Goal: Information Seeking & Learning: Learn about a topic

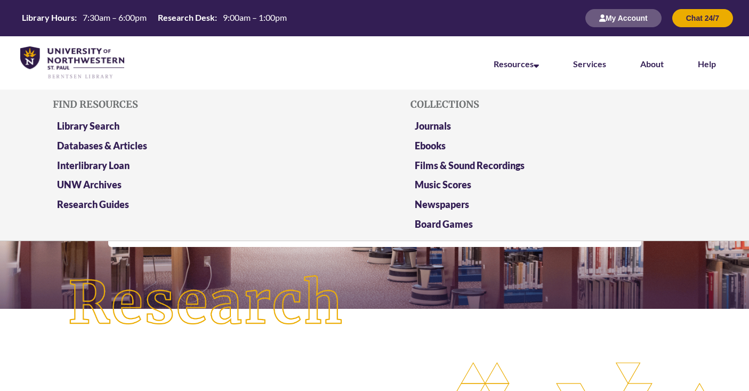
click at [542, 66] on li "Resources Find Resources Library Search Databases & Articles Interlibrary Loan …" at bounding box center [516, 62] width 79 height 53
click at [103, 202] on link "Research Guides" at bounding box center [93, 204] width 72 height 13
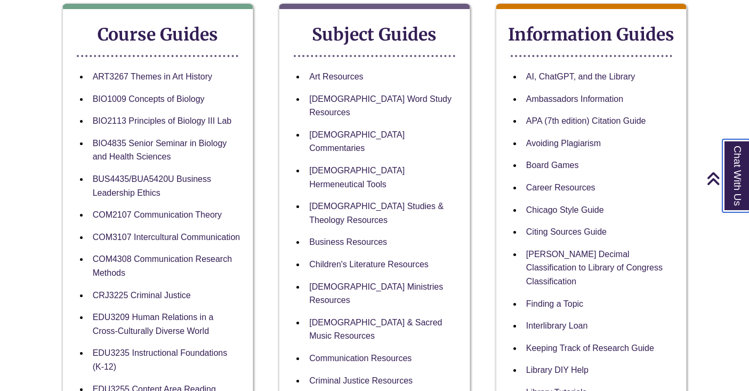
scroll to position [200, 0]
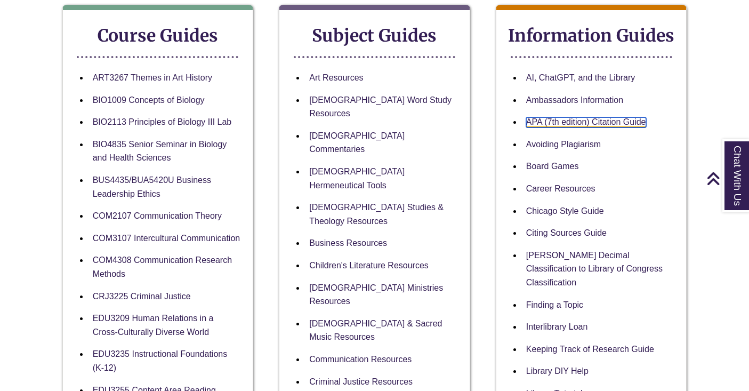
click at [542, 119] on link "APA (7th edition) Citation Guide" at bounding box center [586, 122] width 120 height 10
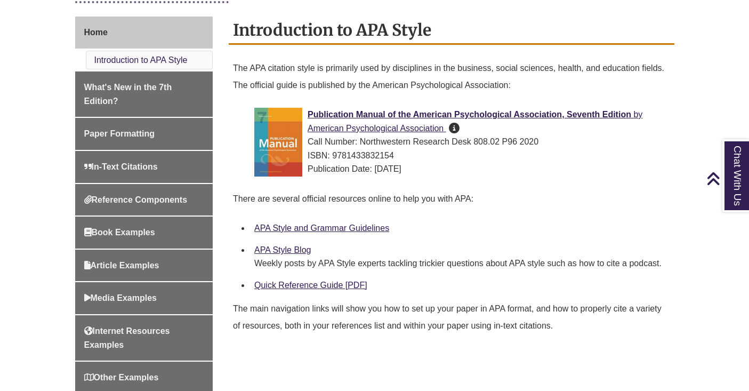
scroll to position [278, 0]
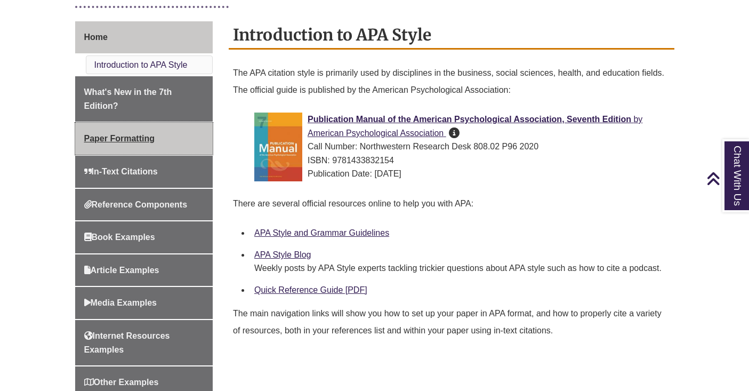
click at [152, 138] on span "Paper Formatting" at bounding box center [119, 138] width 70 height 9
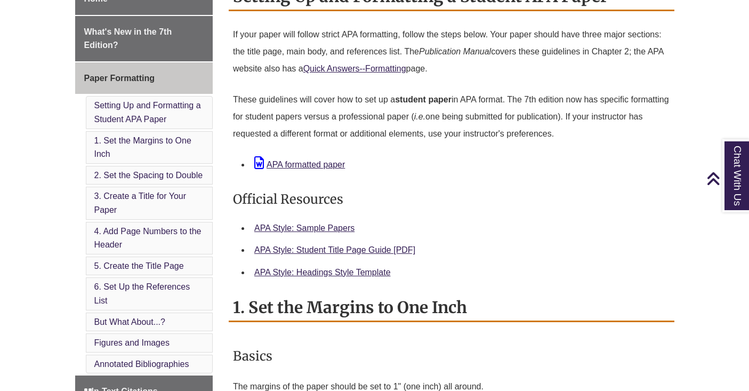
scroll to position [315, 0]
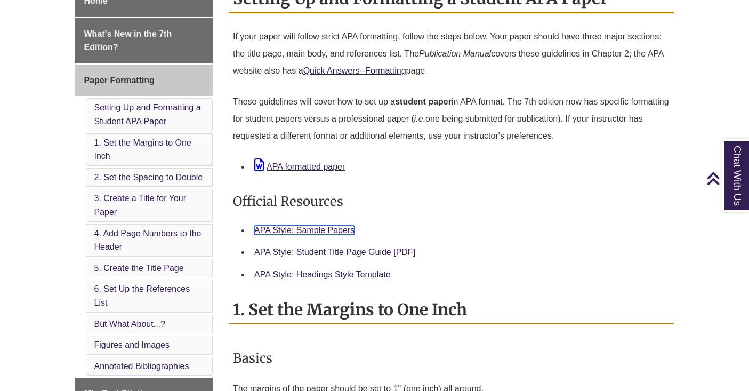
click at [320, 228] on link "APA Style: Sample Papers" at bounding box center [304, 230] width 100 height 9
click at [327, 165] on link "APA formatted paper" at bounding box center [299, 166] width 91 height 9
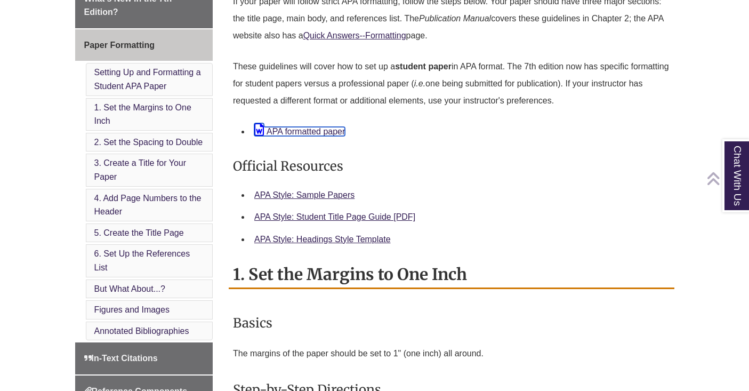
scroll to position [351, 0]
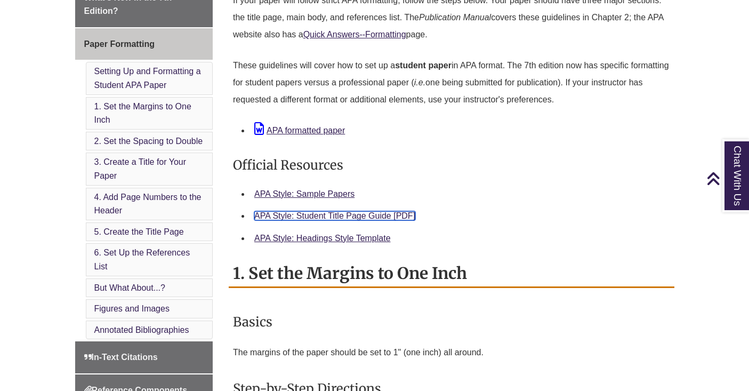
click at [361, 215] on link "APA Style: Student Title Page Guide [PDF]" at bounding box center [334, 215] width 161 height 9
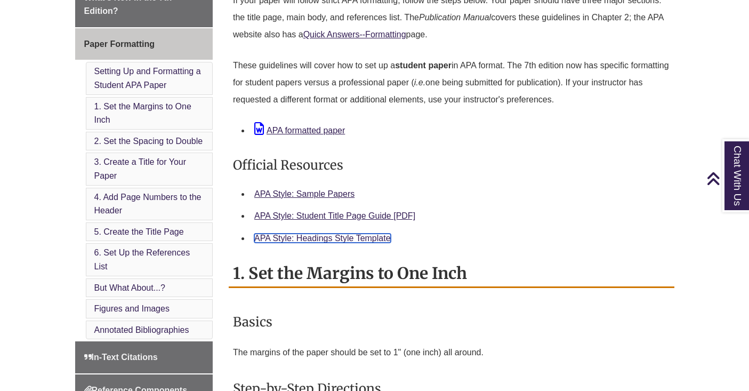
click at [357, 237] on link "APA Style: Headings Style Template" at bounding box center [322, 238] width 136 height 9
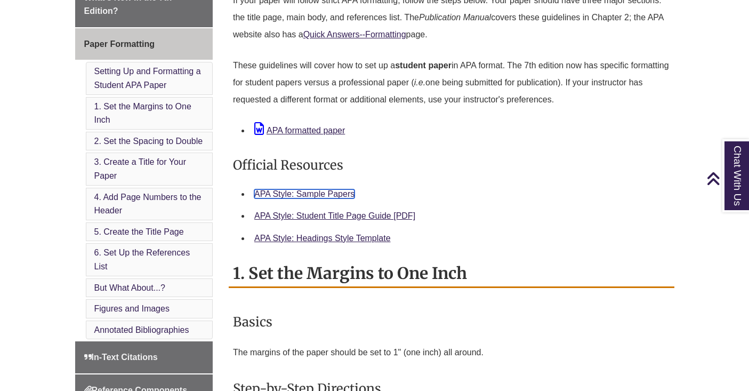
click at [328, 191] on link "APA Style: Sample Papers" at bounding box center [304, 193] width 100 height 9
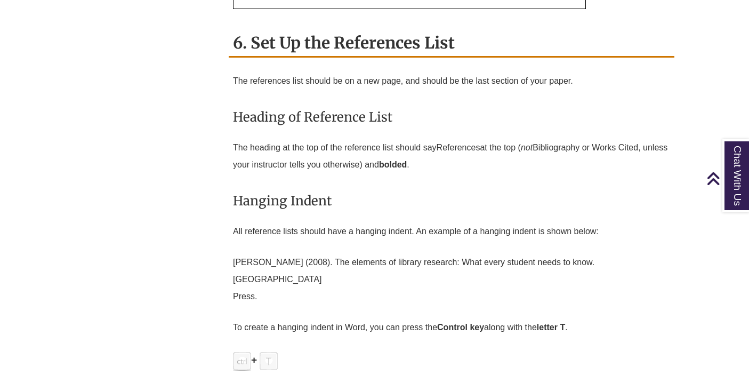
scroll to position [2809, 0]
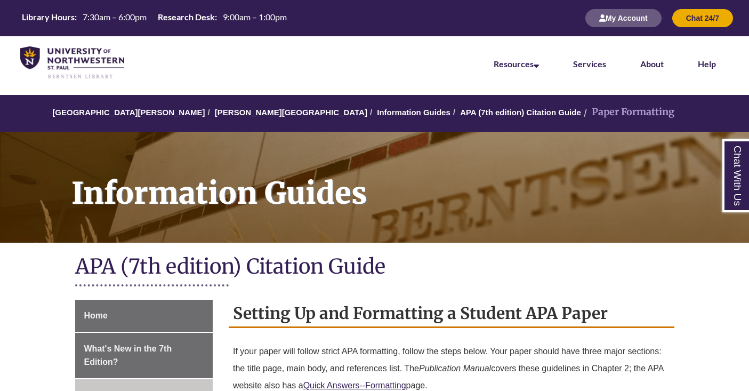
scroll to position [2809, 0]
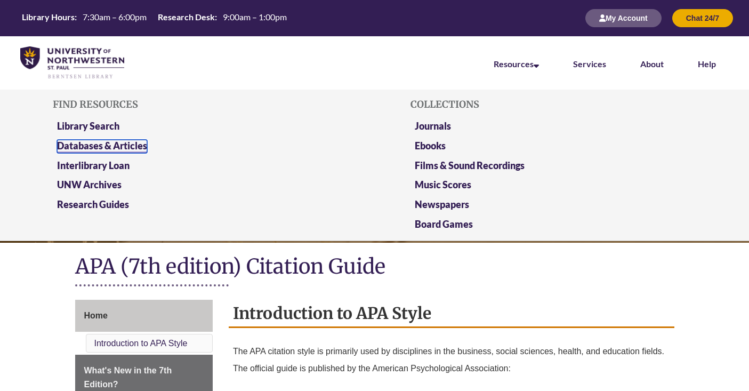
click at [126, 142] on link "Databases & Articles" at bounding box center [102, 146] width 90 height 13
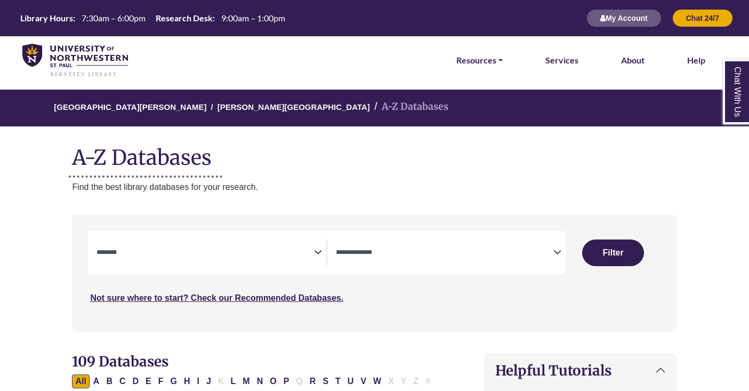
select select "Database Subject Filter"
select select "Database Types Filter"
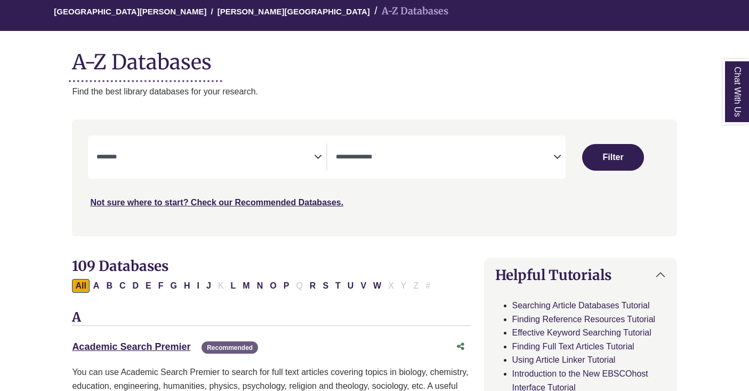
scroll to position [115, 0]
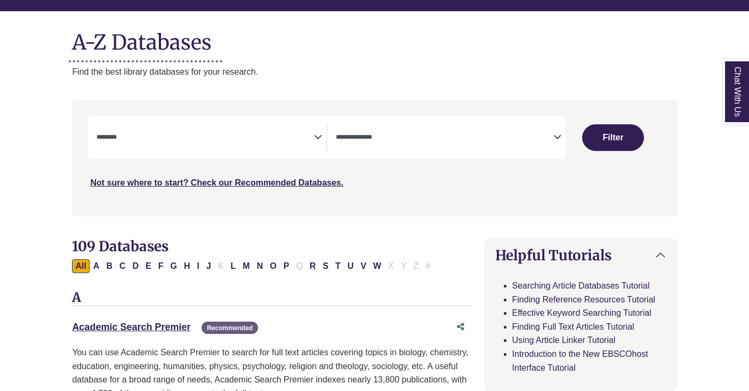
click at [312, 139] on textarea "Search" at bounding box center [206, 138] width 218 height 9
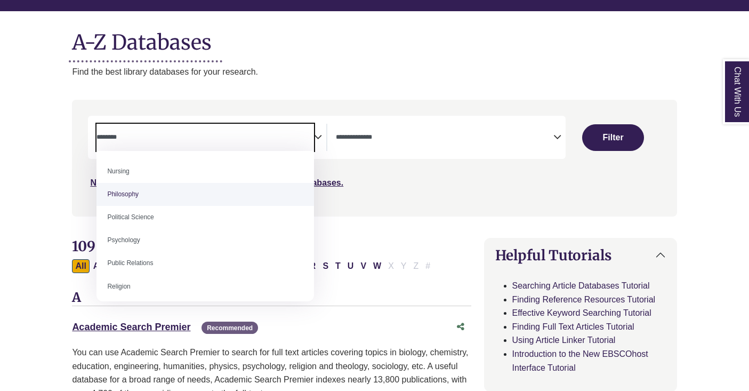
scroll to position [783, 0]
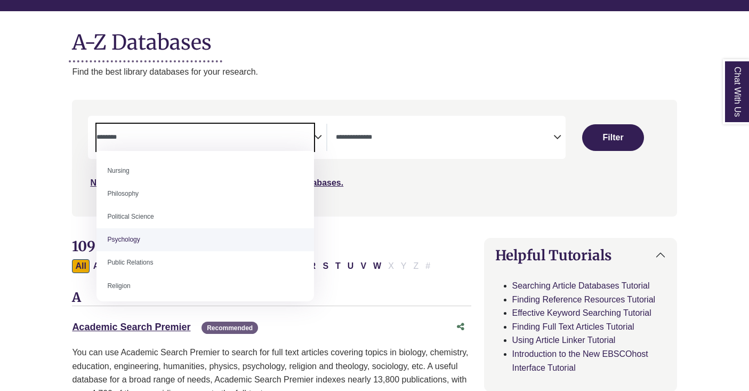
select select "*****"
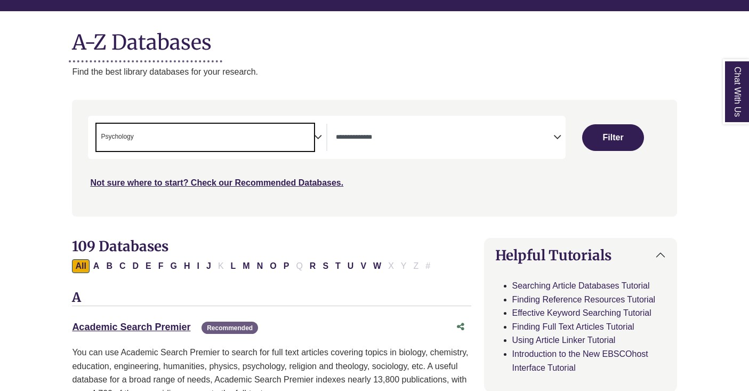
scroll to position [384, 0]
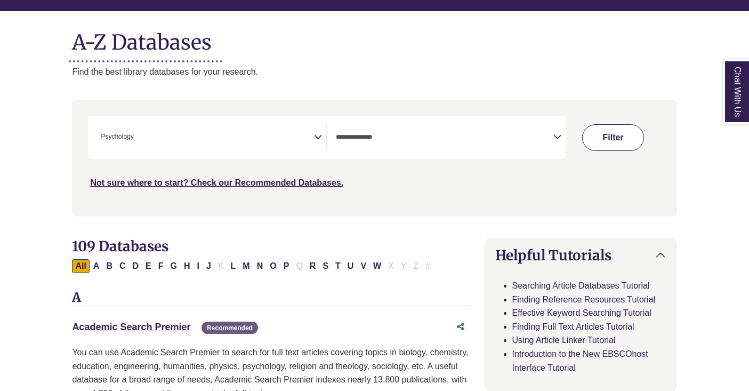
click at [615, 131] on button "Filter" at bounding box center [613, 137] width 62 height 27
select select "Database Types Filter"
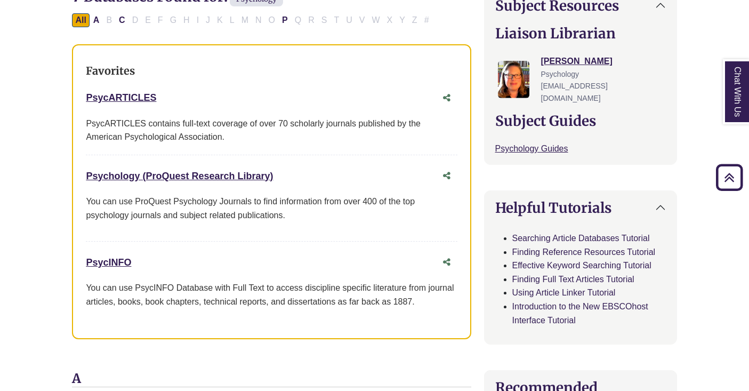
scroll to position [359, 0]
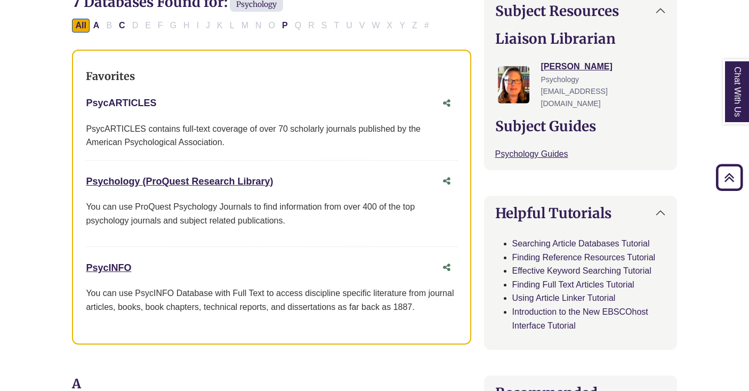
click at [135, 105] on link "PsycARTICLES This link opens in a new window" at bounding box center [121, 103] width 70 height 11
